Goal: Task Accomplishment & Management: Manage account settings

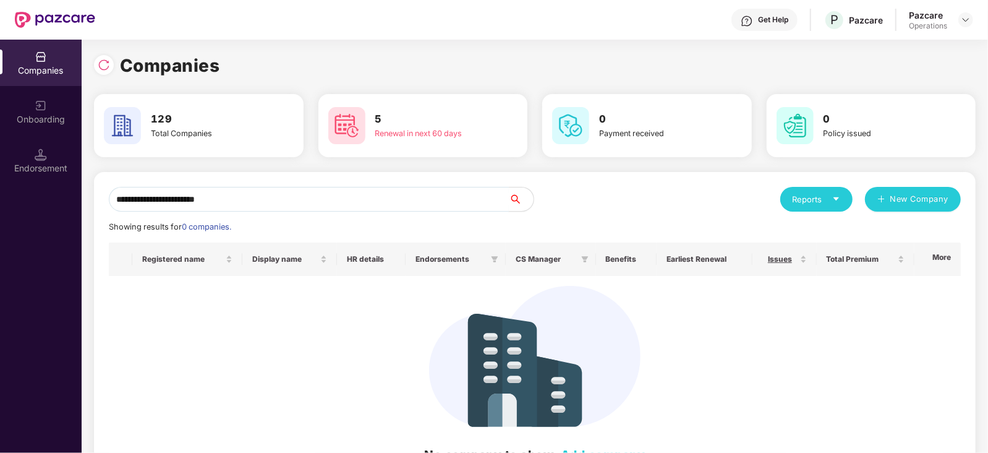
drag, startPoint x: 114, startPoint y: 198, endPoint x: 176, endPoint y: 206, distance: 62.9
click at [114, 198] on input "**********" at bounding box center [309, 199] width 400 height 25
click at [313, 199] on input "**********" at bounding box center [309, 199] width 400 height 25
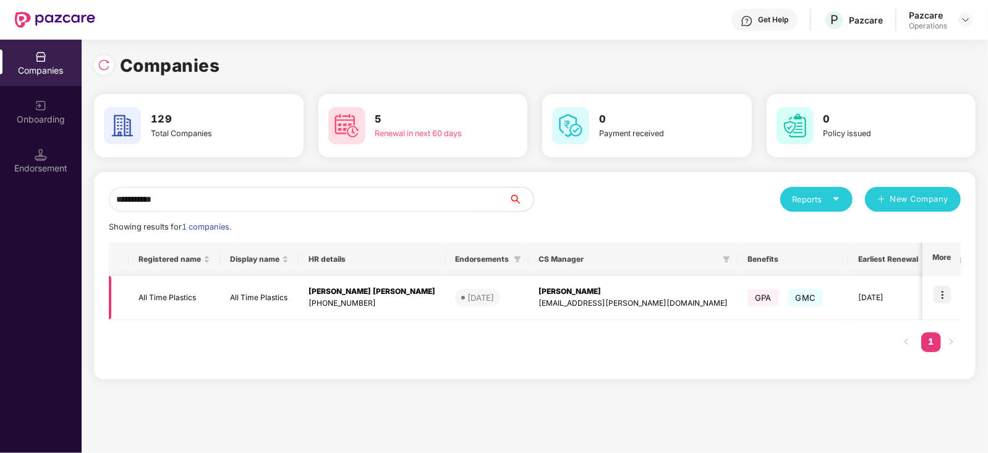
type input "**********"
click at [944, 291] on img at bounding box center [941, 294] width 17 height 17
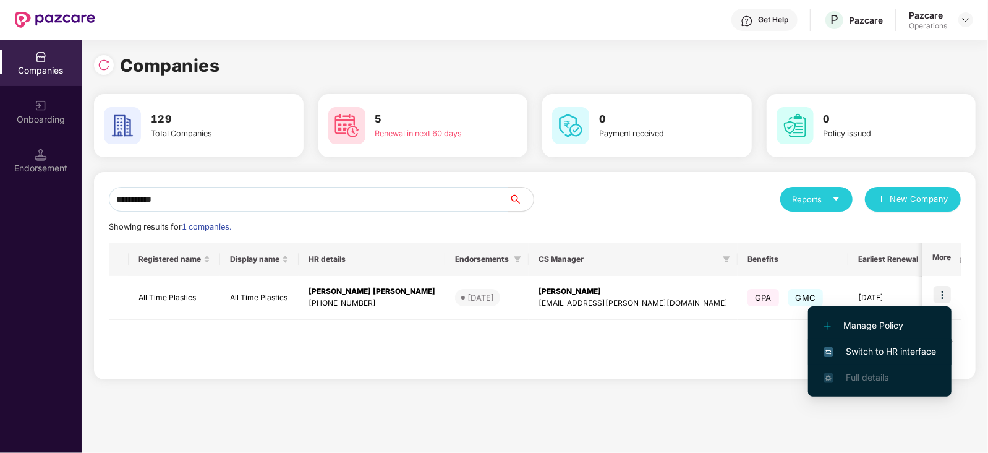
click at [916, 344] on span "Switch to HR interface" at bounding box center [879, 351] width 113 height 14
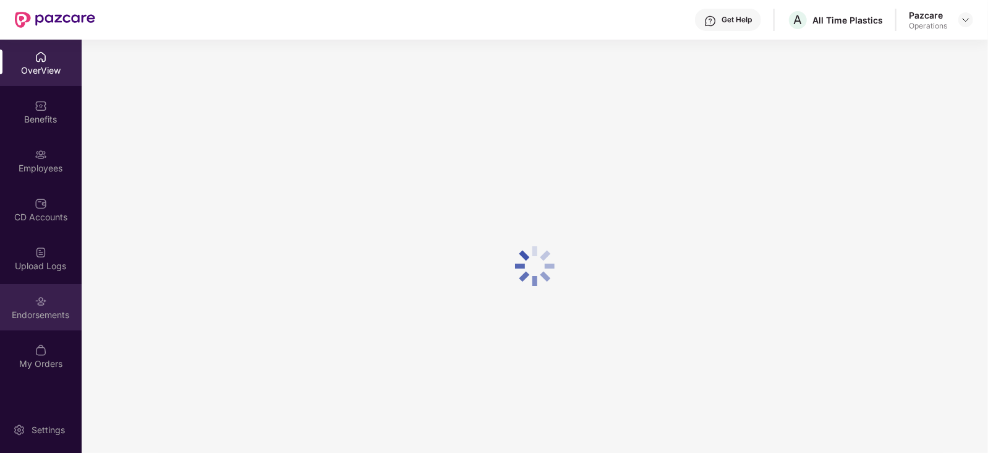
click at [33, 312] on div "Endorsements" at bounding box center [41, 314] width 82 height 12
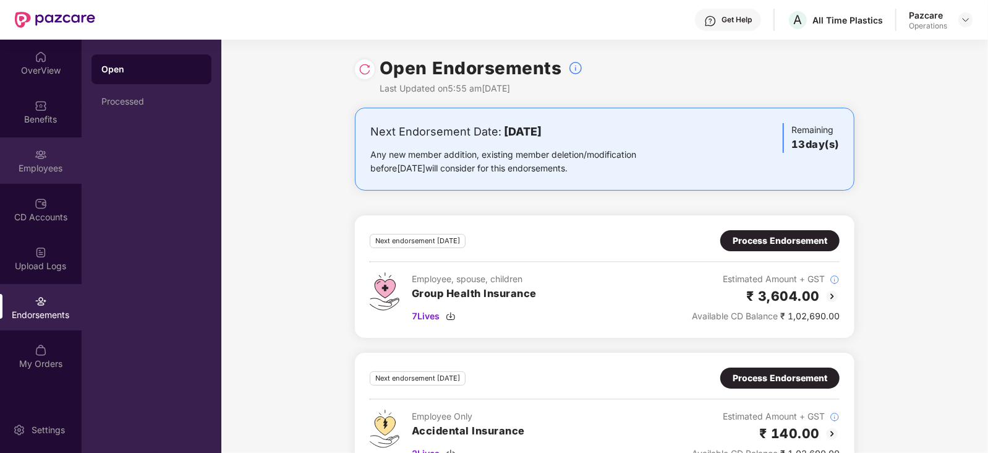
click at [40, 160] on div "Employees" at bounding box center [41, 160] width 82 height 46
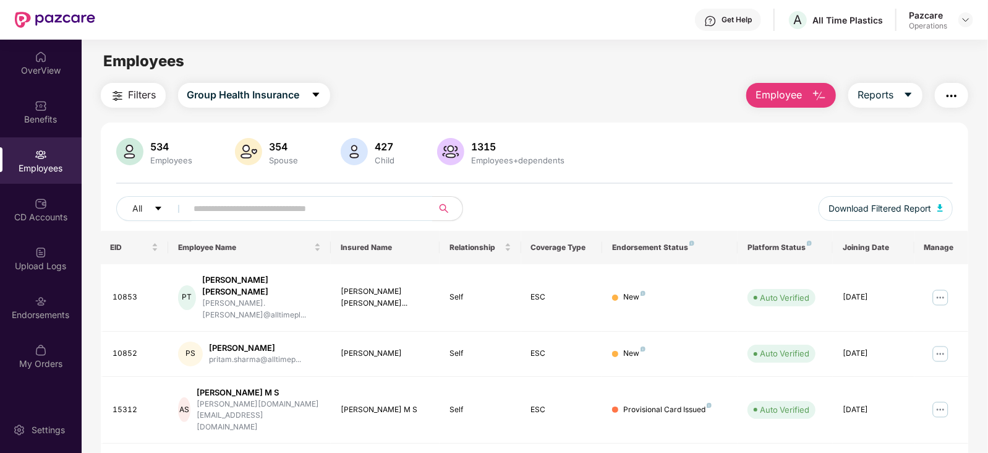
click at [950, 88] on button "button" at bounding box center [951, 95] width 33 height 25
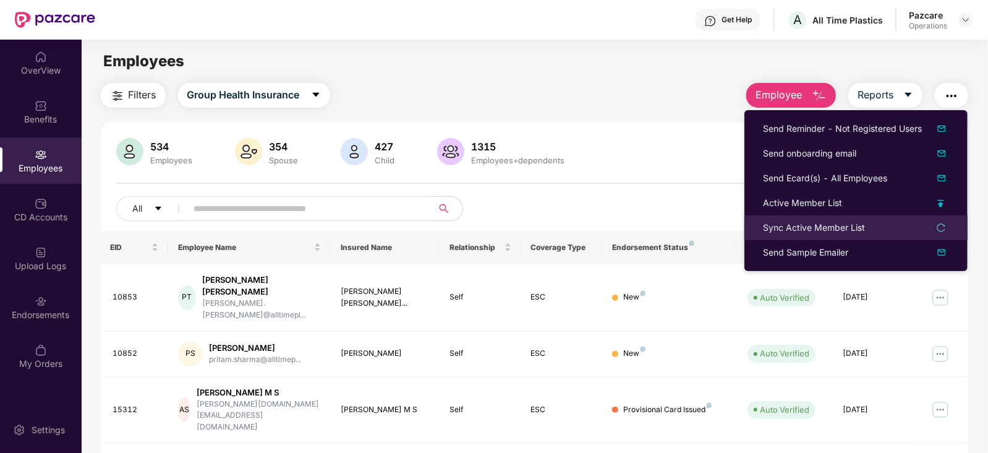
click at [823, 229] on div "Sync Active Member List" at bounding box center [814, 228] width 102 height 14
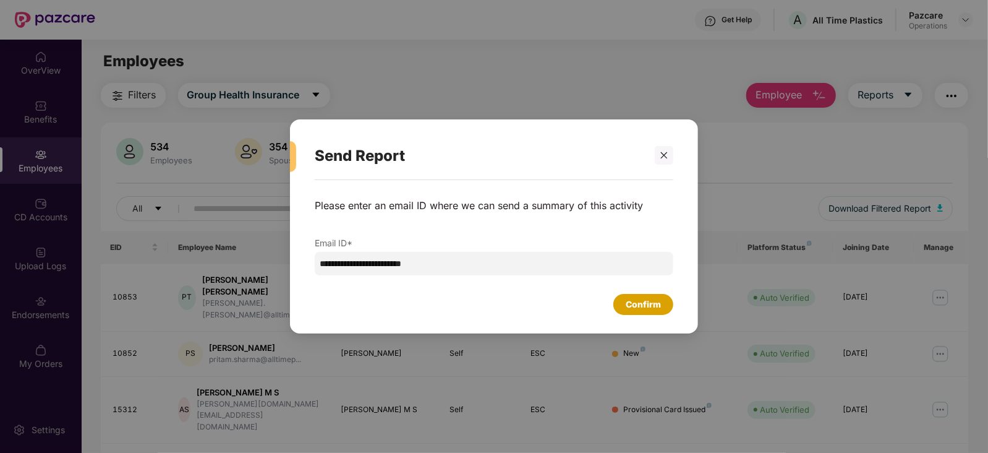
click at [655, 303] on div "Confirm" at bounding box center [643, 304] width 35 height 14
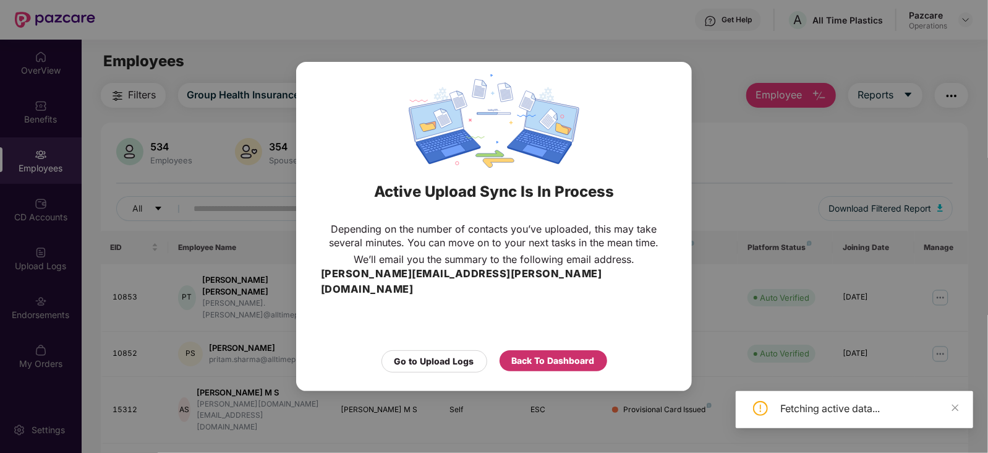
click at [565, 354] on div "Back To Dashboard" at bounding box center [553, 361] width 83 height 14
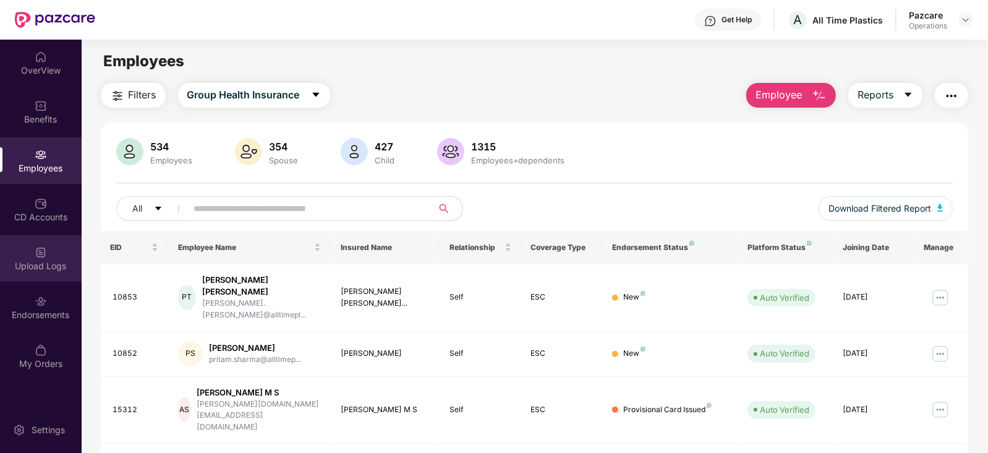
click at [45, 260] on div "Upload Logs" at bounding box center [41, 266] width 82 height 12
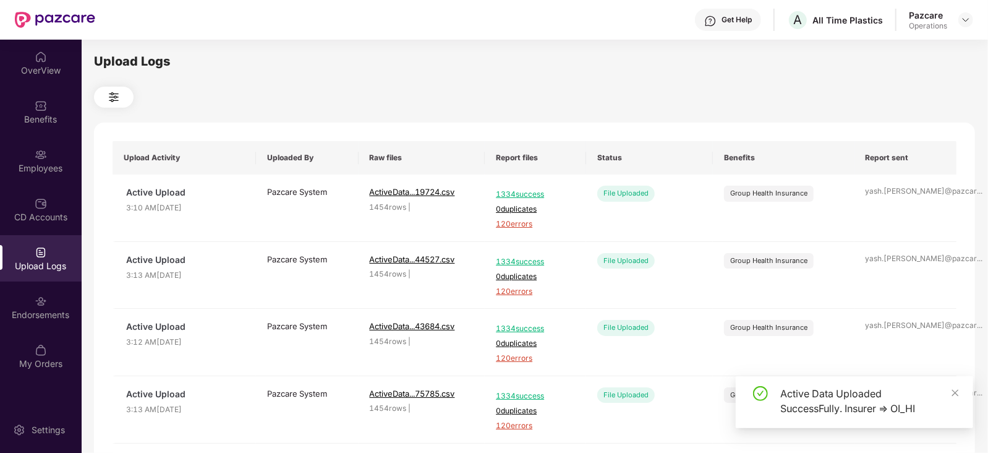
click at [43, 263] on div "Upload Logs" at bounding box center [41, 266] width 82 height 12
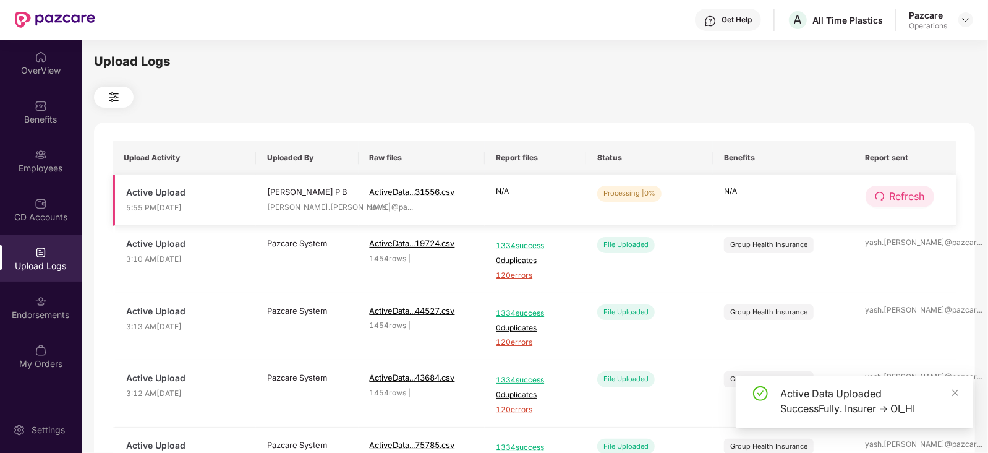
click at [886, 197] on button "Refresh" at bounding box center [899, 196] width 69 height 22
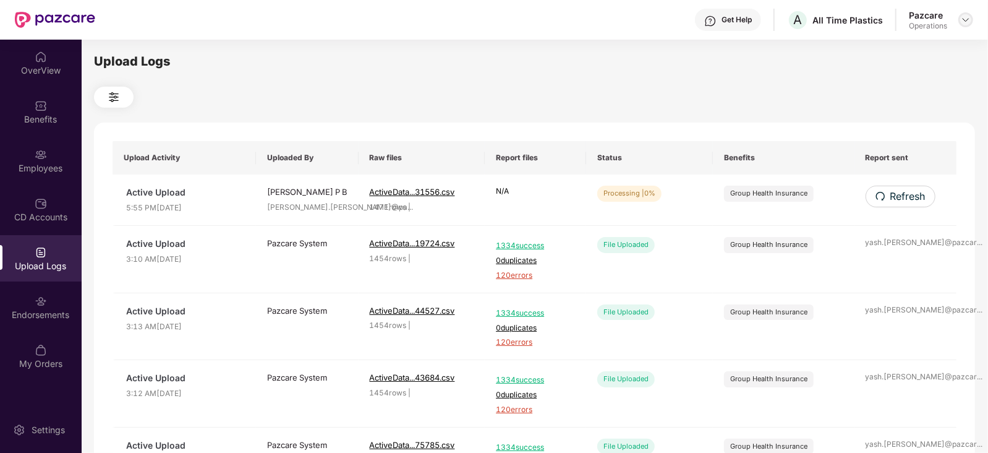
click at [965, 17] on img at bounding box center [966, 20] width 10 height 10
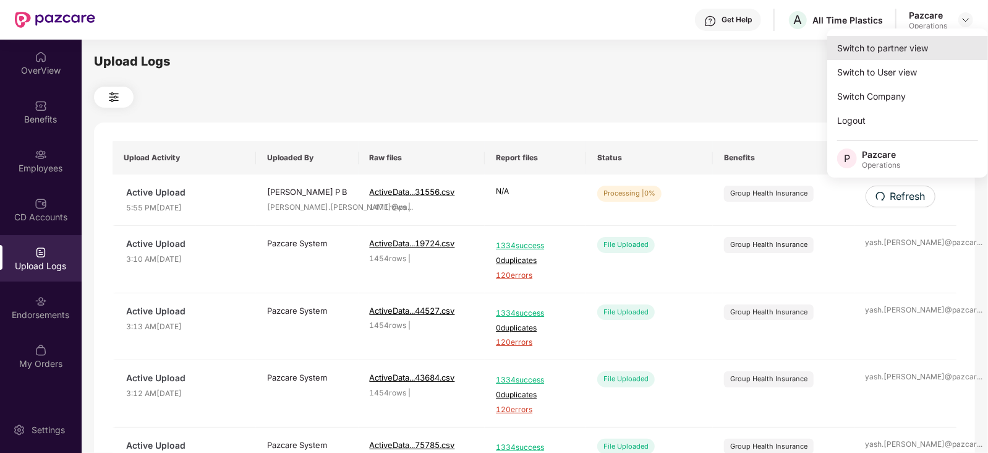
click at [909, 51] on div "Switch to partner view" at bounding box center [907, 48] width 161 height 24
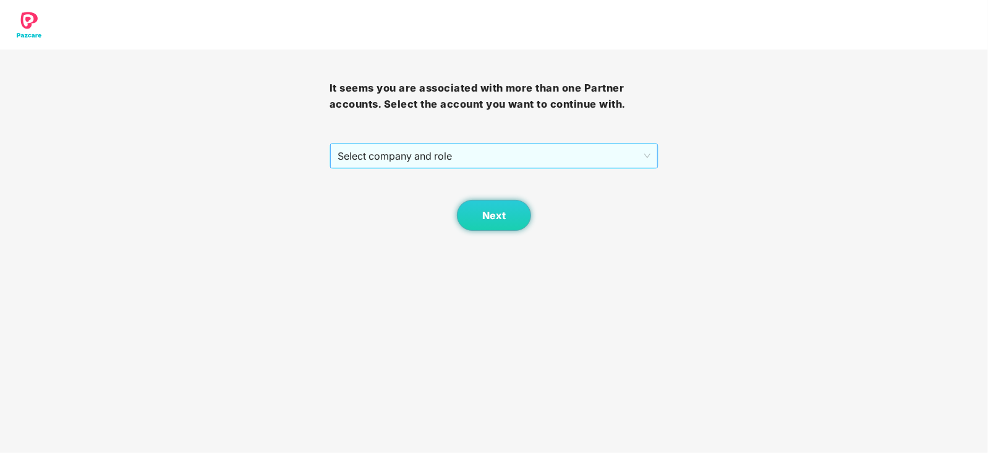
click at [474, 162] on span "Select company and role" at bounding box center [494, 155] width 313 height 23
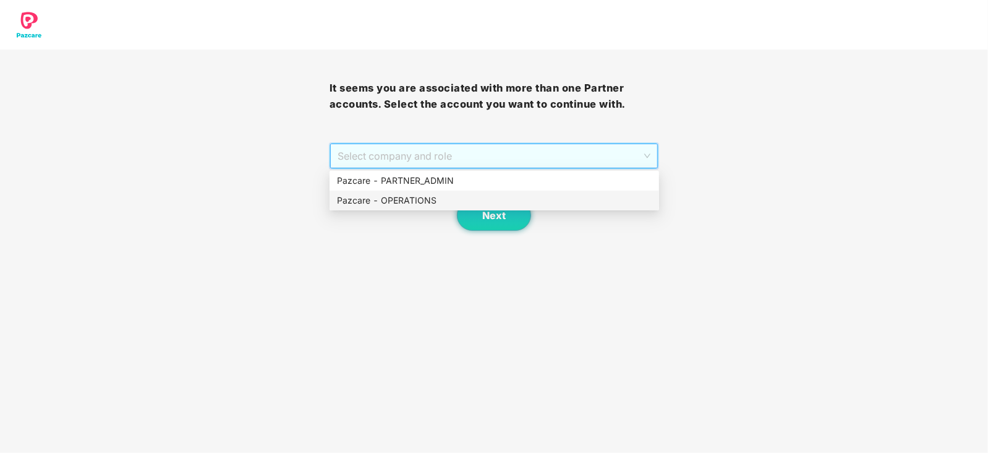
click at [411, 202] on div "Pazcare - OPERATIONS" at bounding box center [494, 200] width 315 height 14
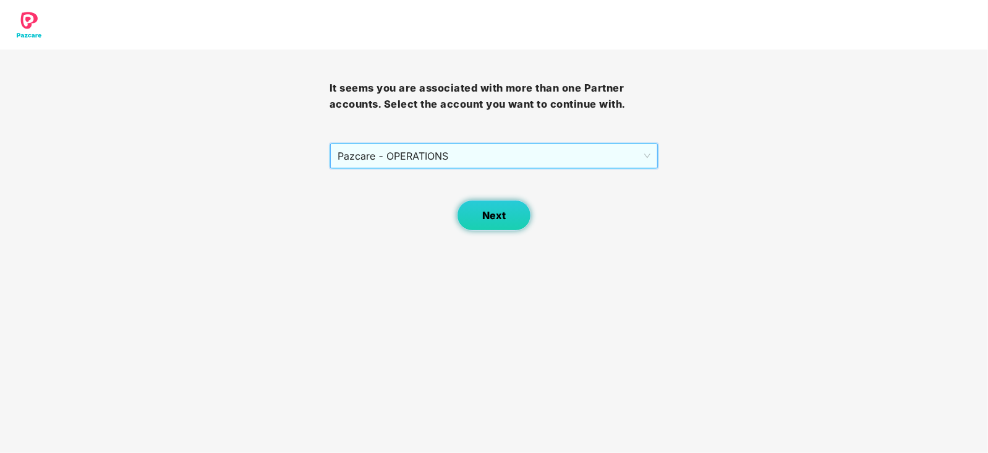
click at [473, 213] on button "Next" at bounding box center [494, 215] width 74 height 31
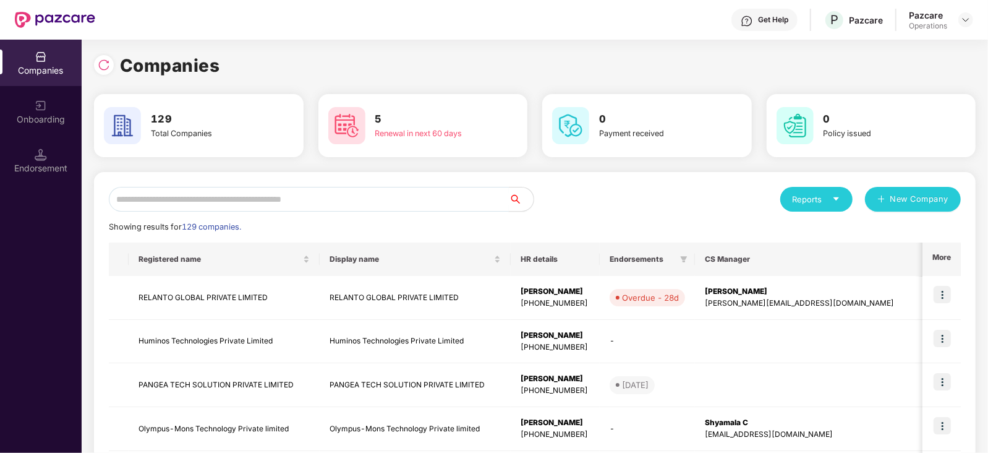
click at [373, 191] on input "text" at bounding box center [309, 199] width 400 height 25
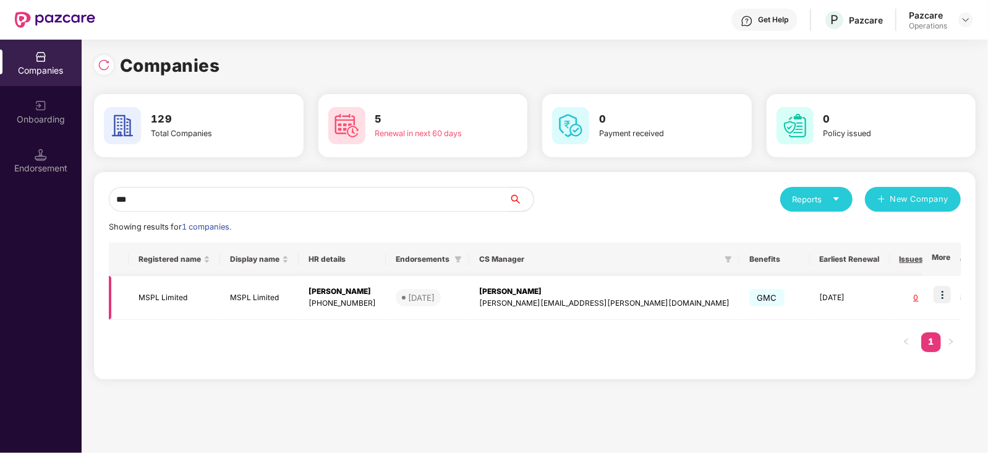
type input "***"
click at [952, 289] on td at bounding box center [941, 298] width 38 height 44
click at [937, 299] on img at bounding box center [941, 294] width 17 height 17
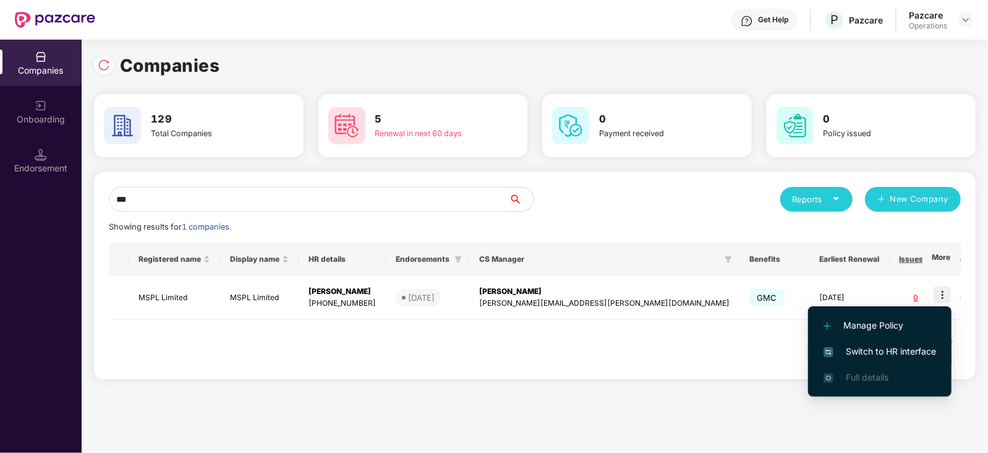
click at [899, 354] on span "Switch to HR interface" at bounding box center [879, 351] width 113 height 14
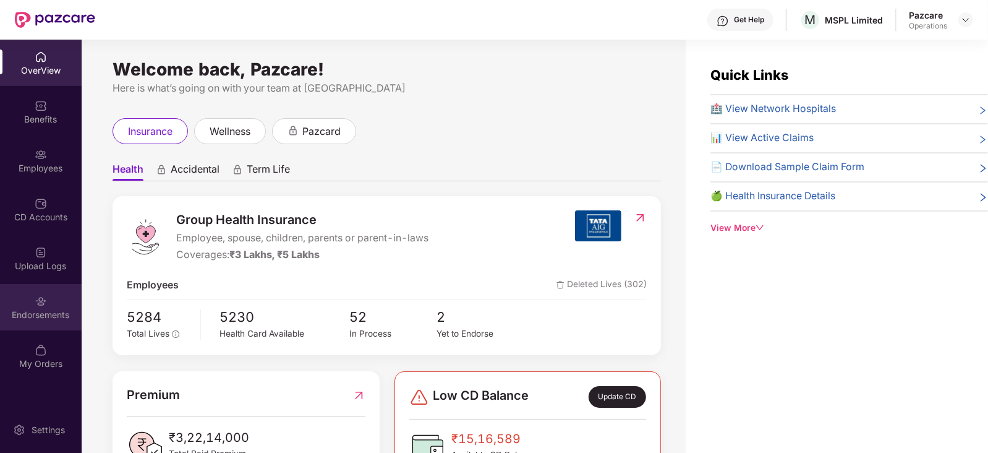
click at [51, 306] on div "Endorsements" at bounding box center [41, 307] width 82 height 46
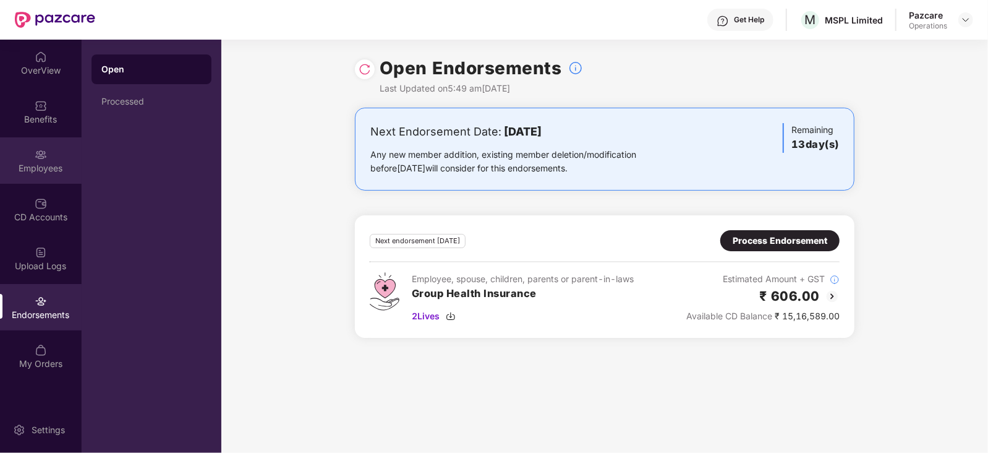
click at [43, 168] on div "Employees" at bounding box center [41, 168] width 82 height 12
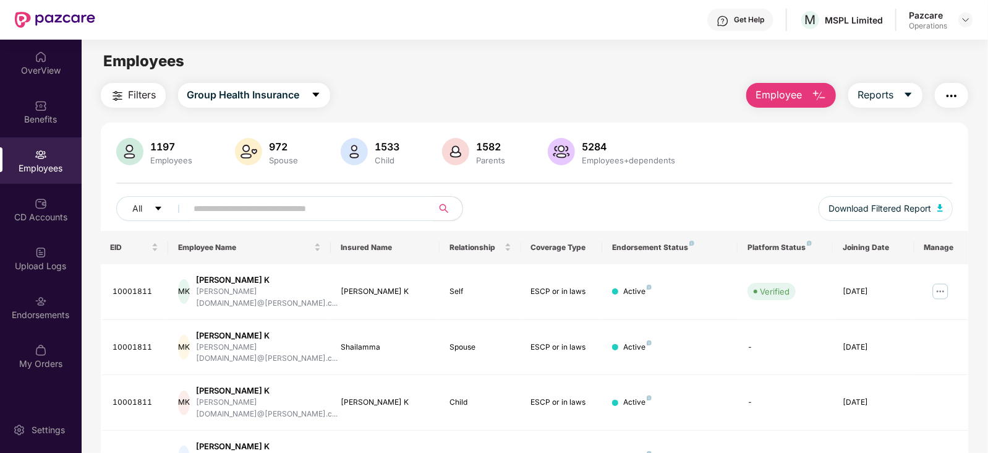
click at [953, 95] on img "button" at bounding box center [951, 95] width 15 height 15
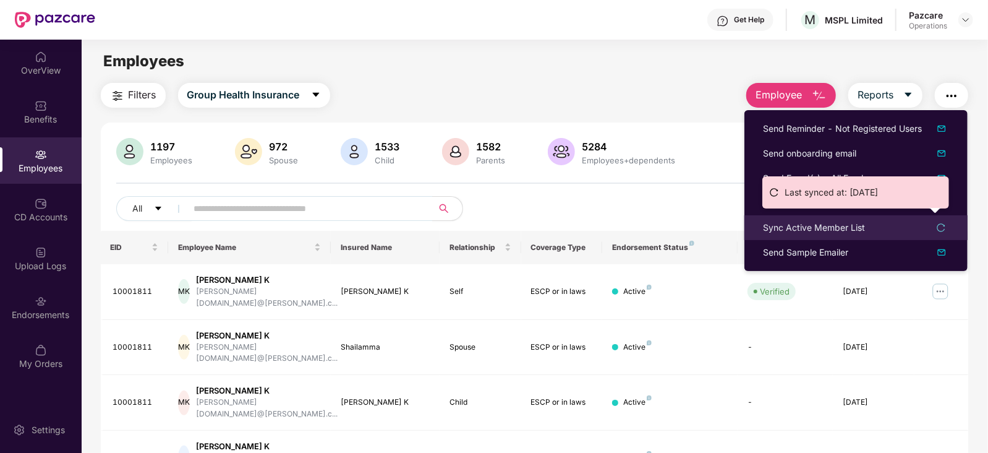
click at [788, 231] on div "Sync Active Member List" at bounding box center [814, 228] width 102 height 14
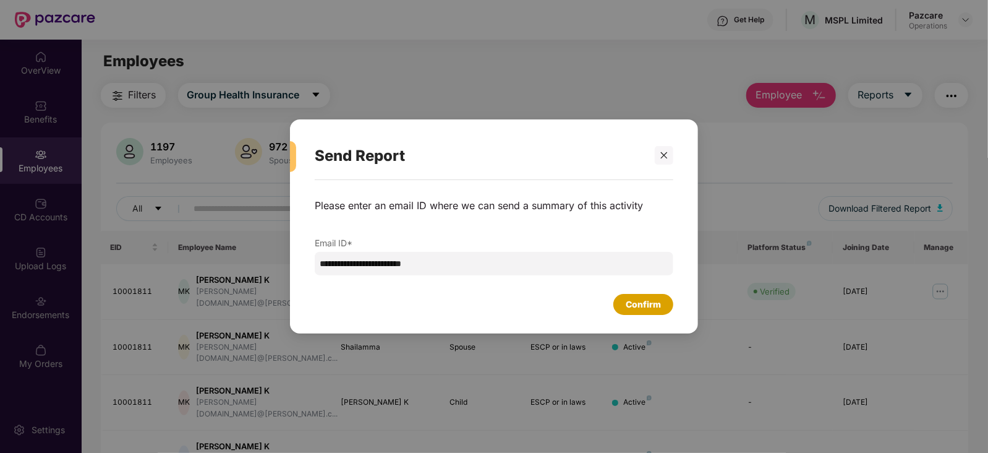
click at [640, 305] on div "Confirm" at bounding box center [643, 304] width 35 height 14
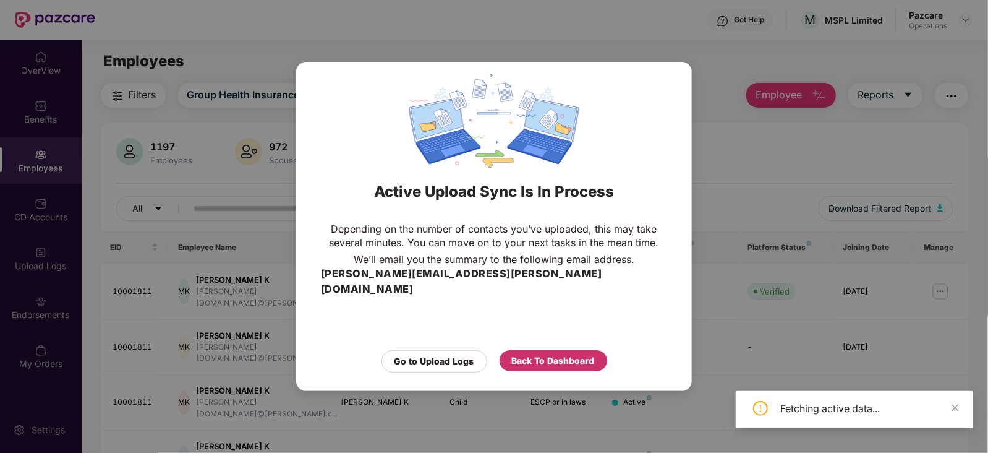
click at [551, 357] on div "Back To Dashboard" at bounding box center [553, 361] width 83 height 14
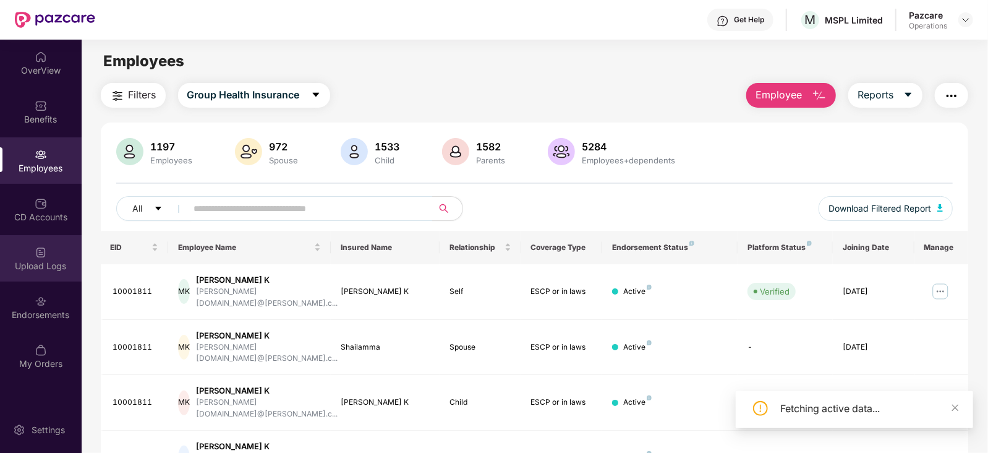
click at [24, 267] on div "Upload Logs" at bounding box center [41, 266] width 82 height 12
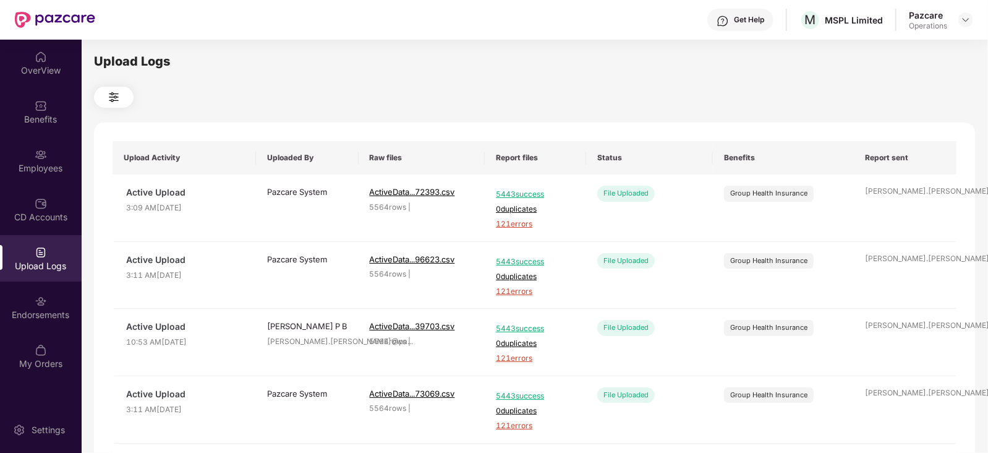
click at [59, 270] on div "Upload Logs" at bounding box center [41, 266] width 82 height 12
click at [36, 173] on div "Employees" at bounding box center [41, 168] width 82 height 12
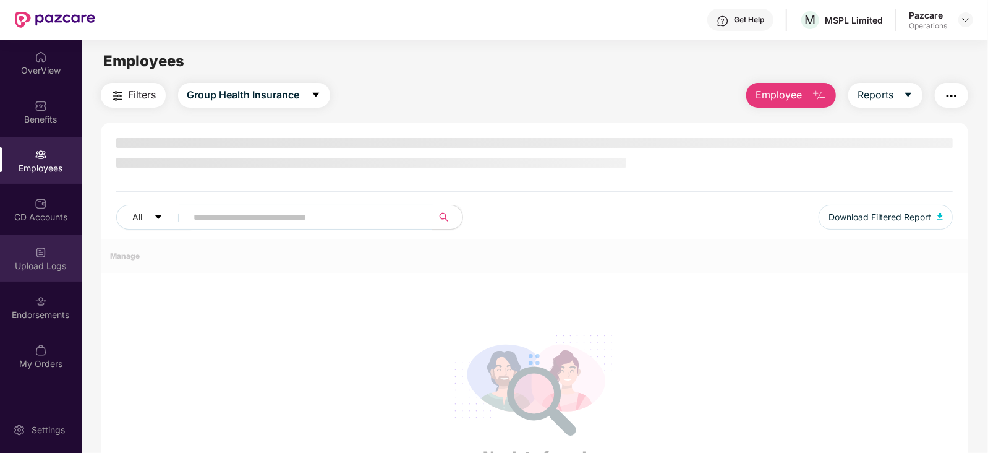
click at [47, 263] on div "Upload Logs" at bounding box center [41, 266] width 82 height 12
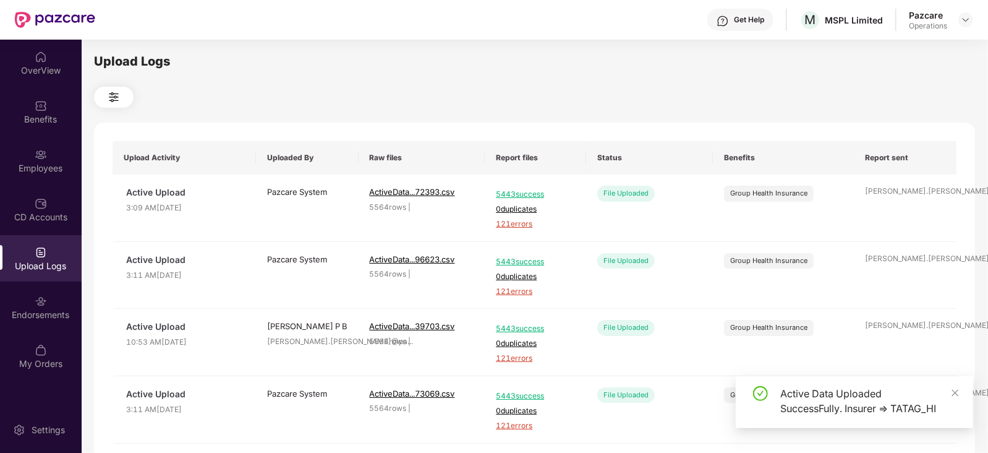
click at [44, 264] on div "Upload Logs" at bounding box center [41, 266] width 82 height 12
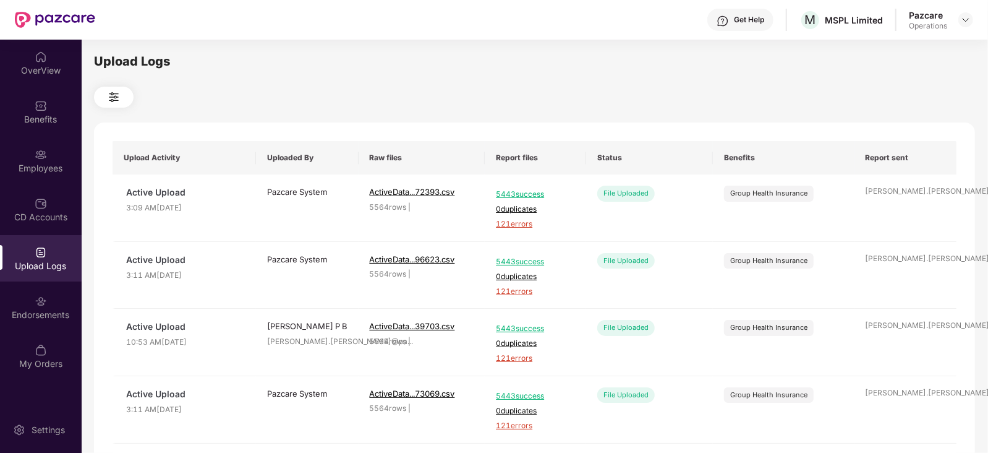
click at [63, 255] on div "Upload Logs" at bounding box center [41, 258] width 82 height 46
click at [46, 177] on div "Employees" at bounding box center [41, 160] width 82 height 46
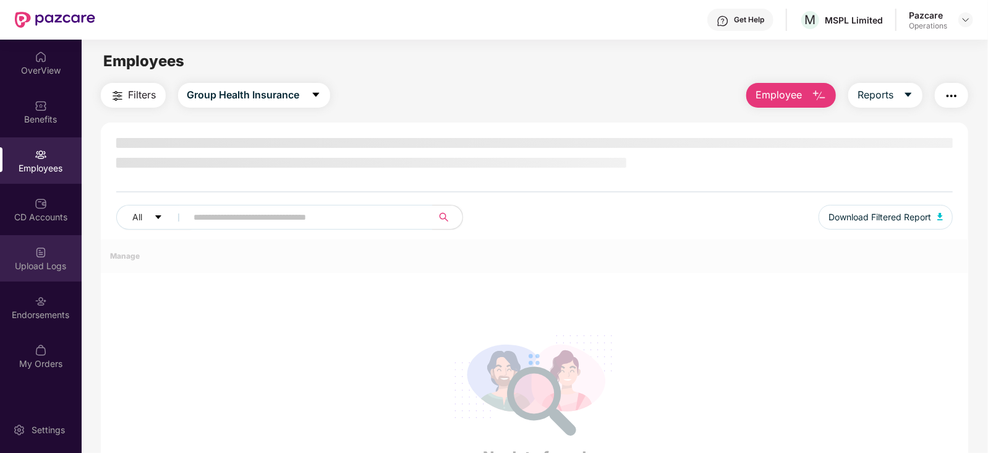
click at [43, 252] on img at bounding box center [41, 252] width 12 height 12
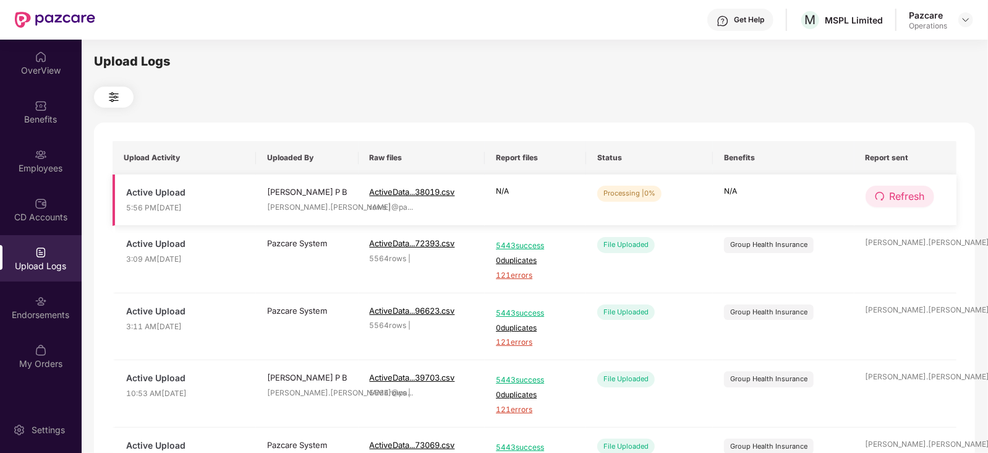
click at [895, 193] on span "Refresh" at bounding box center [907, 196] width 35 height 15
